Goal: Navigation & Orientation: Find specific page/section

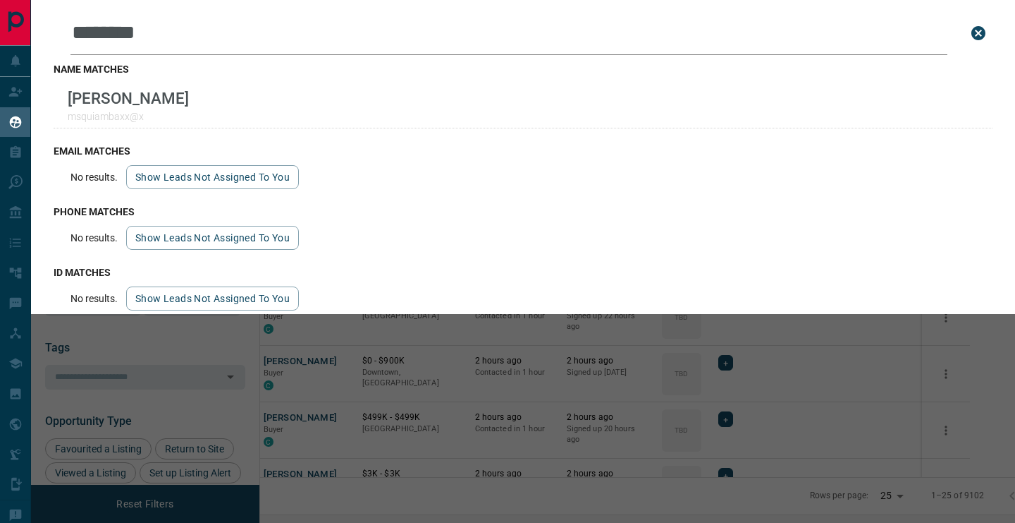
scroll to position [396, 749]
click at [981, 32] on icon "close search bar" at bounding box center [979, 33] width 14 height 14
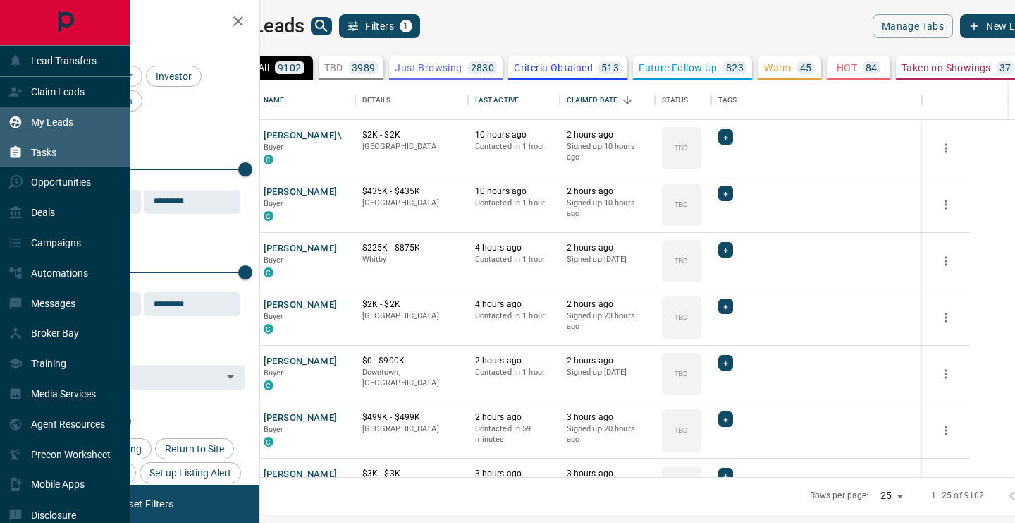
click at [18, 155] on icon at bounding box center [16, 152] width 11 height 12
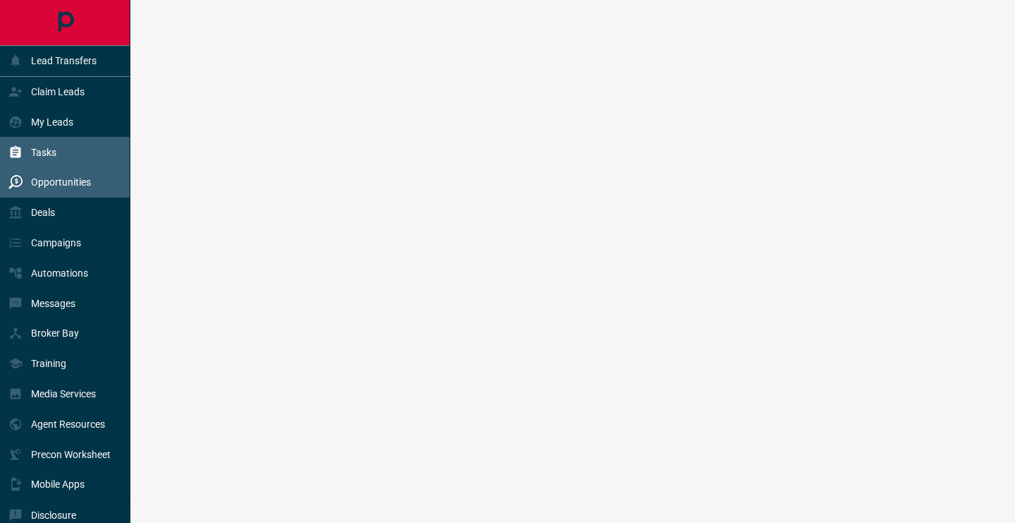
click at [50, 183] on p "Opportunities" at bounding box center [61, 181] width 60 height 11
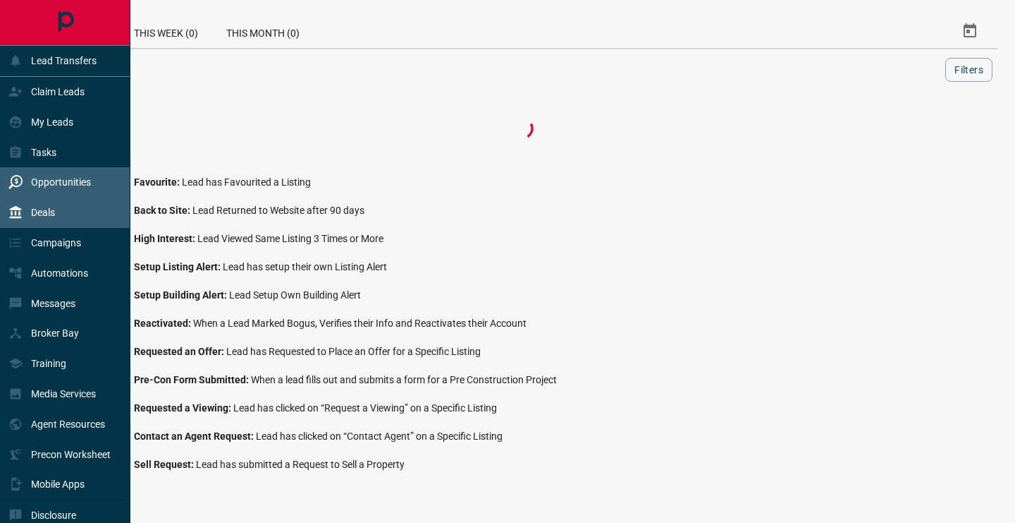
click at [58, 214] on div "Deals" at bounding box center [65, 212] width 130 height 30
